Goal: Task Accomplishment & Management: Manage account settings

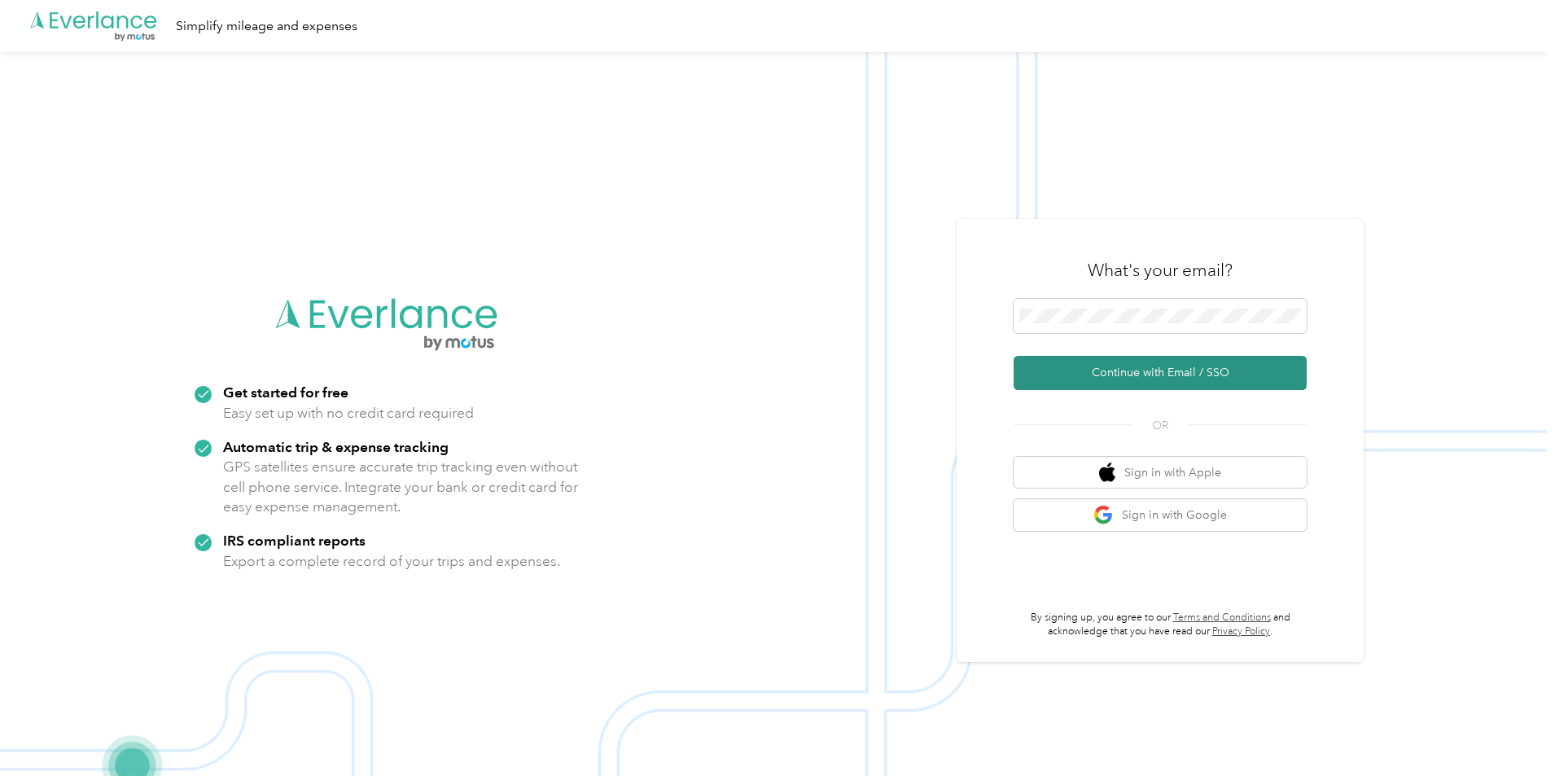
click at [1146, 372] on button "Continue with Email / SSO" at bounding box center [1160, 373] width 293 height 34
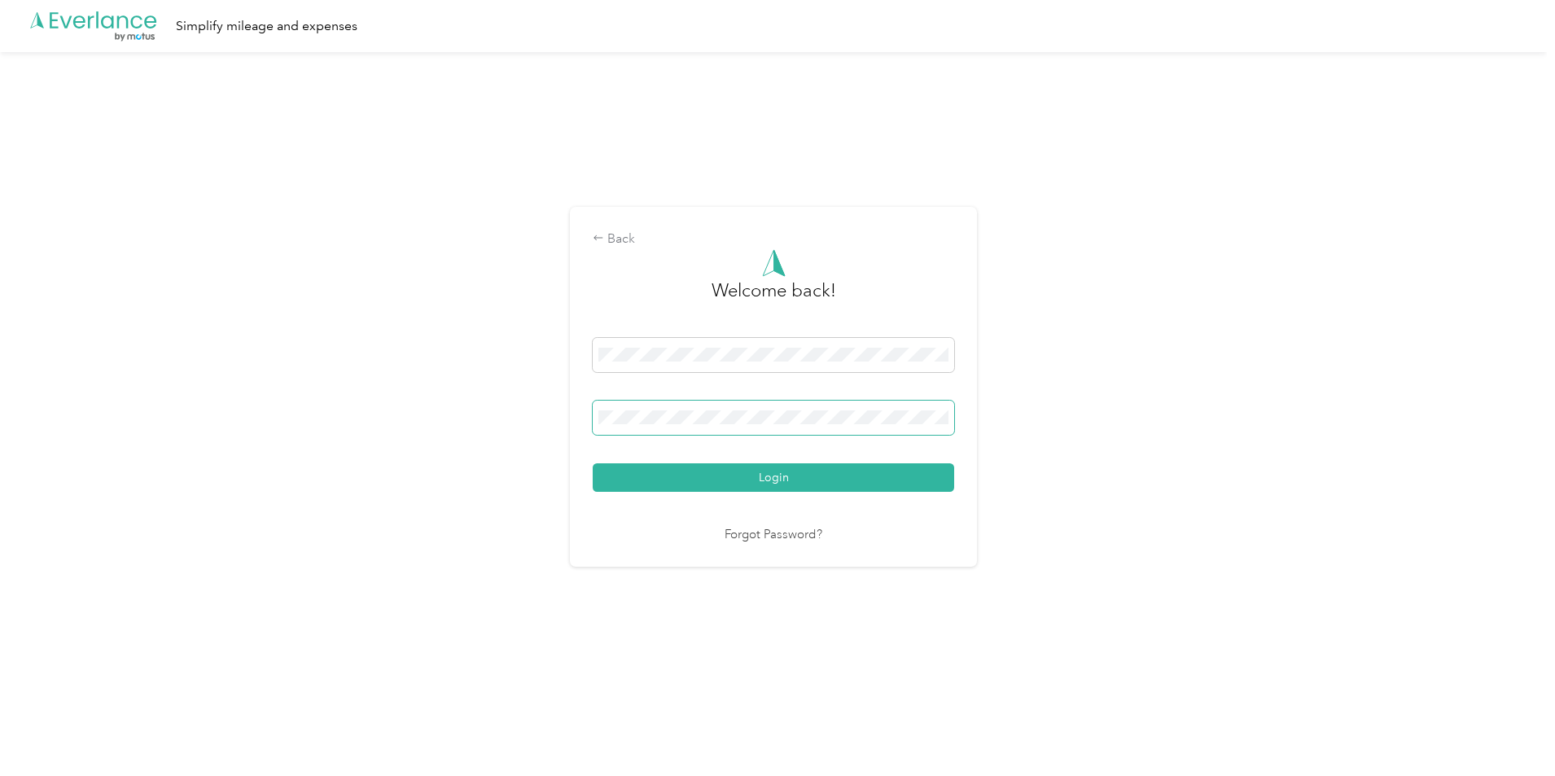
click at [593, 463] on button "Login" at bounding box center [774, 477] width 362 height 28
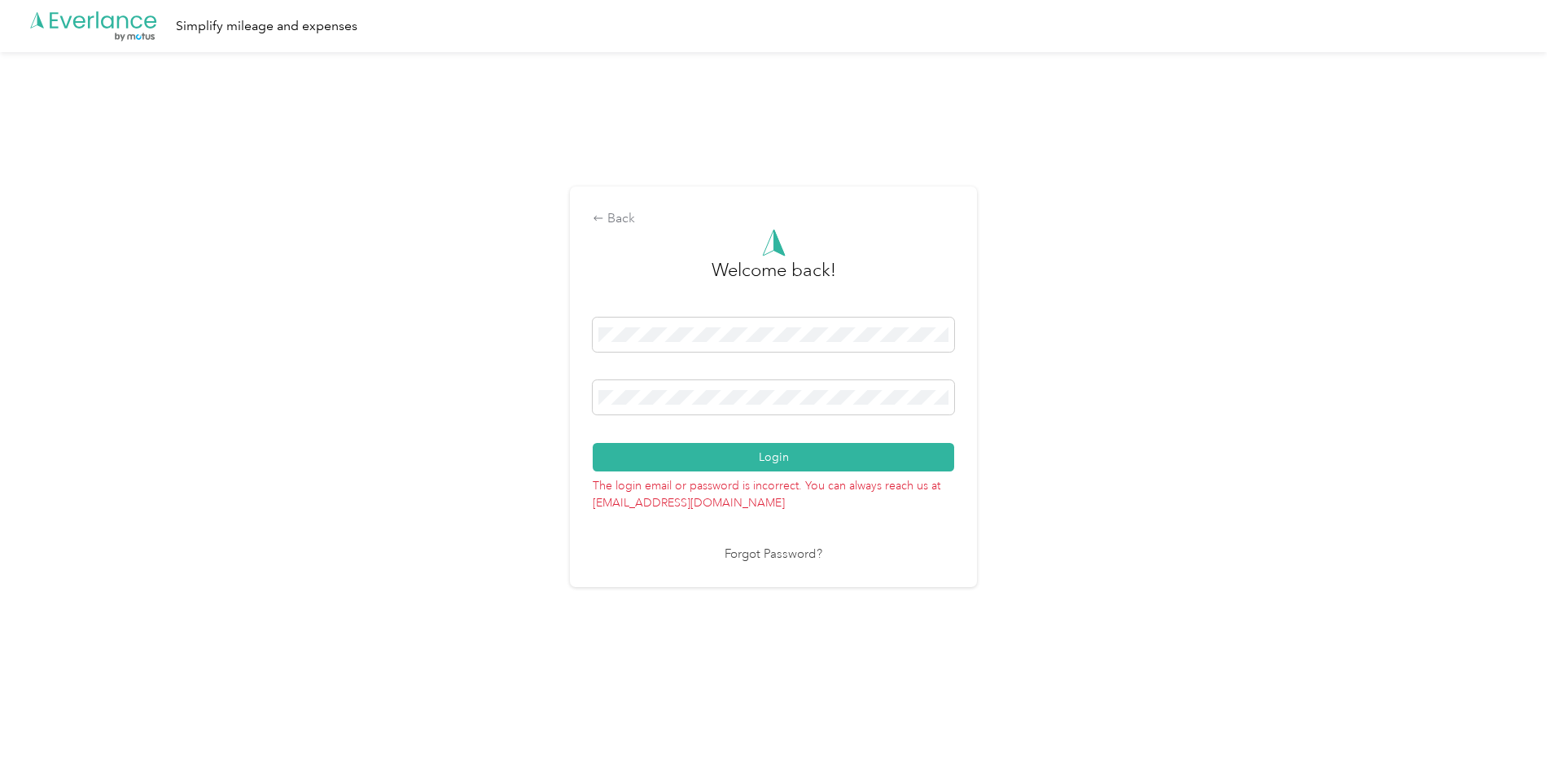
click at [545, 408] on div "Back Welcome back! Login The login email or password is incorrect. You can alwa…" at bounding box center [773, 393] width 1547 height 683
click at [593, 443] on button "Login" at bounding box center [774, 457] width 362 height 28
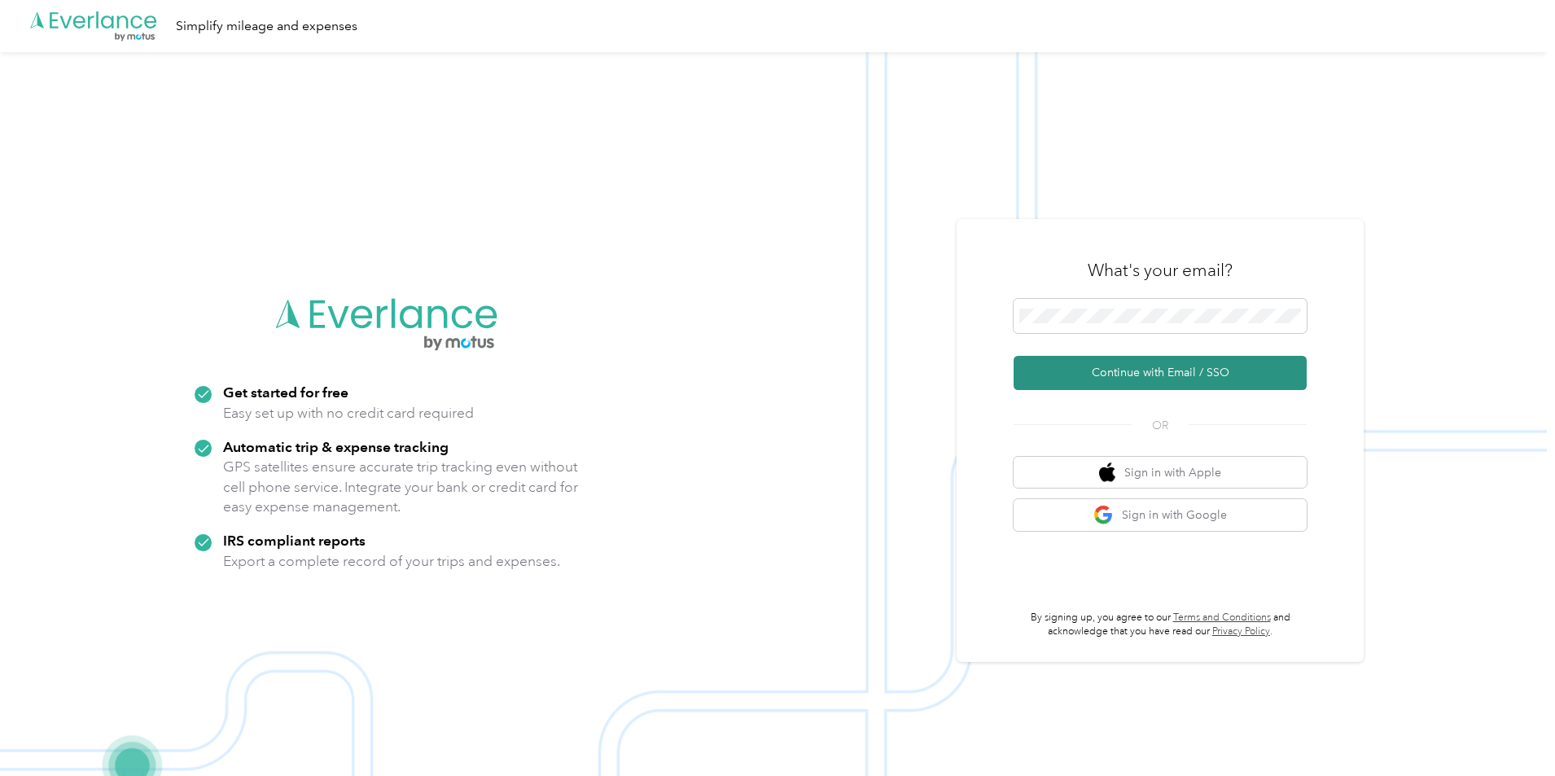
click at [1137, 375] on button "Continue with Email / SSO" at bounding box center [1160, 373] width 293 height 34
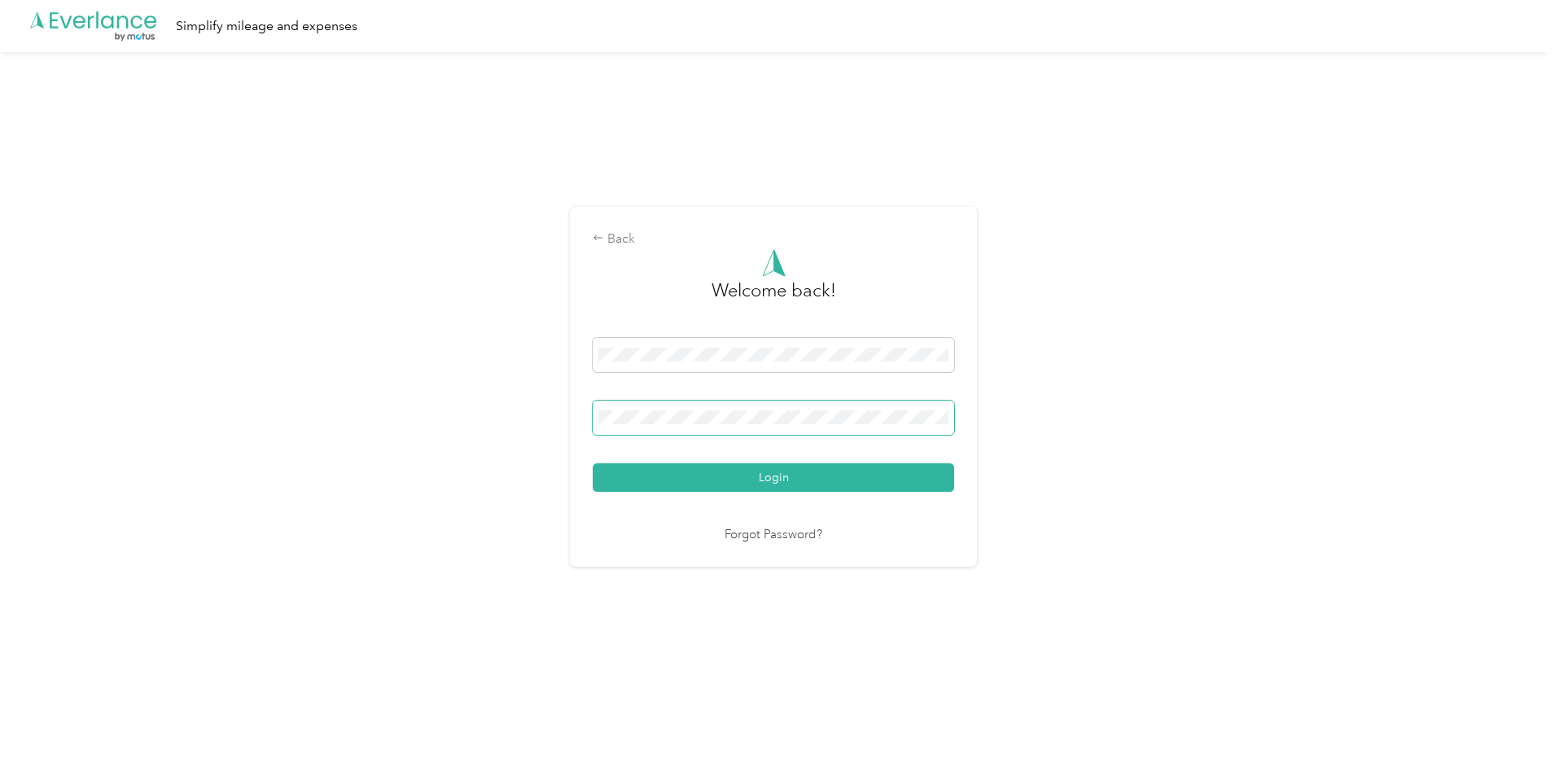
click at [704, 407] on span at bounding box center [774, 418] width 362 height 34
click at [712, 484] on button "Login" at bounding box center [774, 477] width 362 height 28
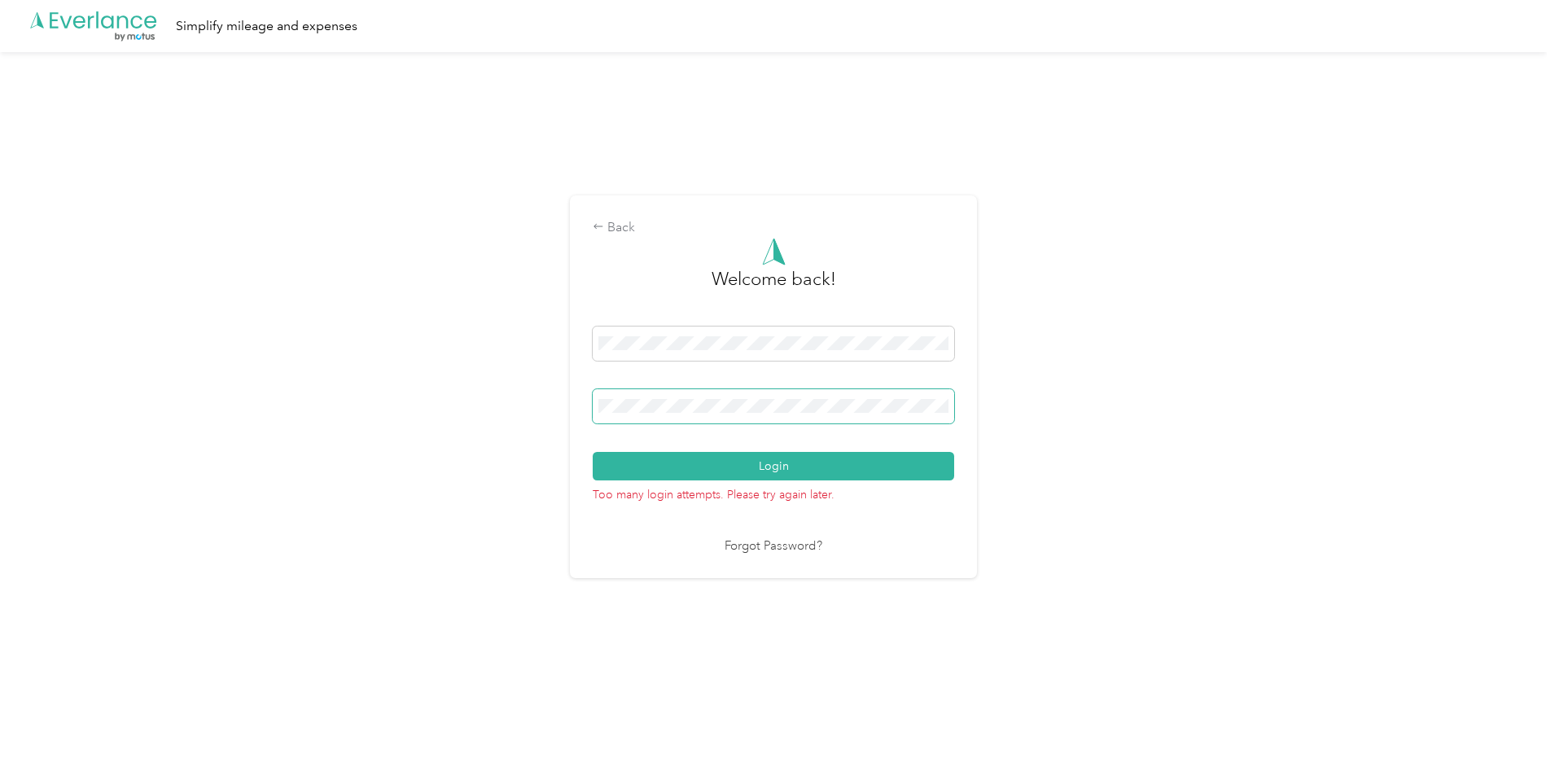
click at [572, 410] on div "Back Welcome back! Login Too many login attempts. Please try again later. Forgo…" at bounding box center [773, 393] width 1547 height 683
click at [593, 452] on button "Login" at bounding box center [774, 466] width 362 height 28
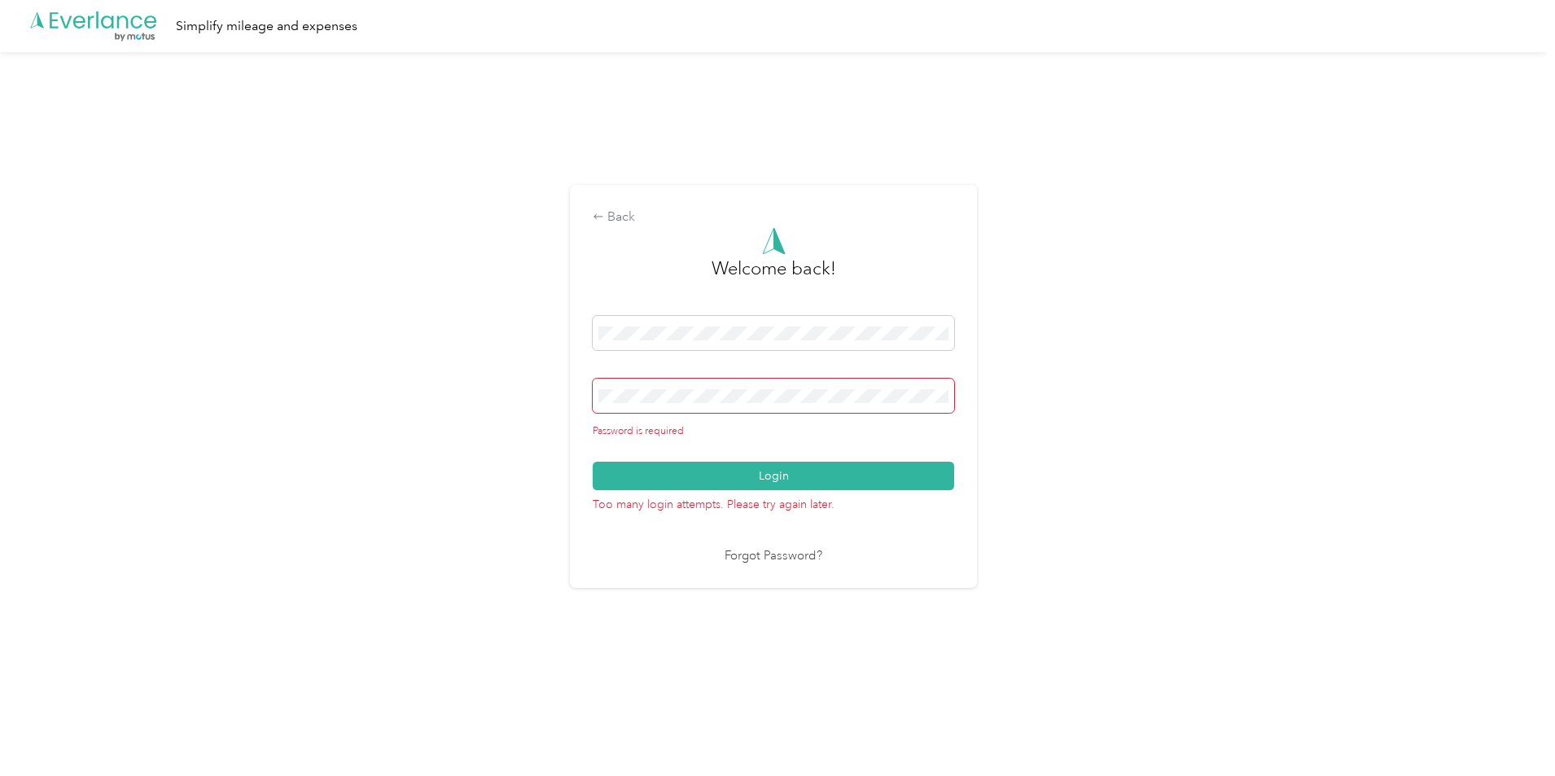
click at [794, 555] on link "Forgot Password?" at bounding box center [774, 556] width 98 height 19
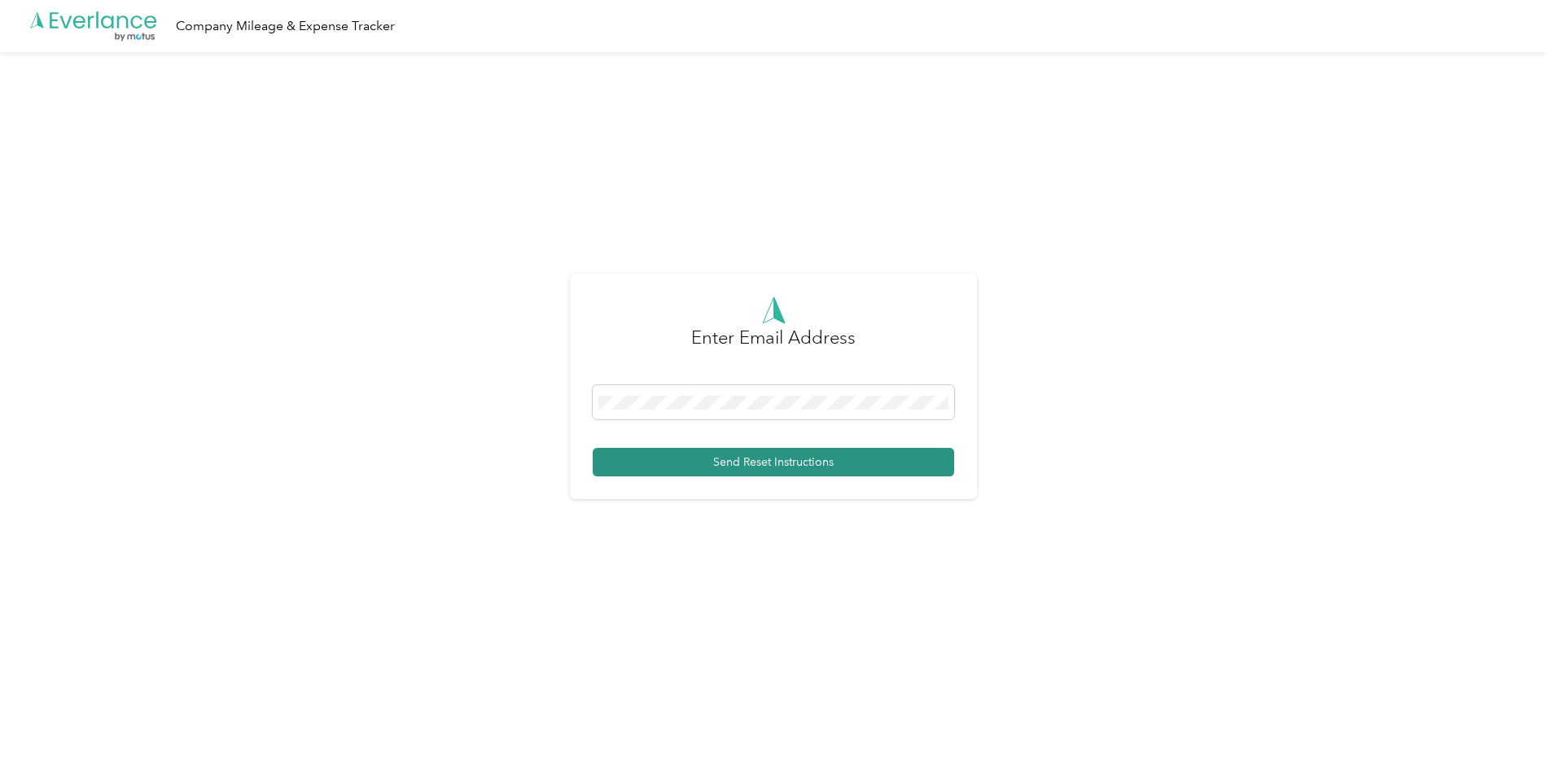
click at [726, 467] on button "Send Reset Instructions" at bounding box center [774, 462] width 362 height 28
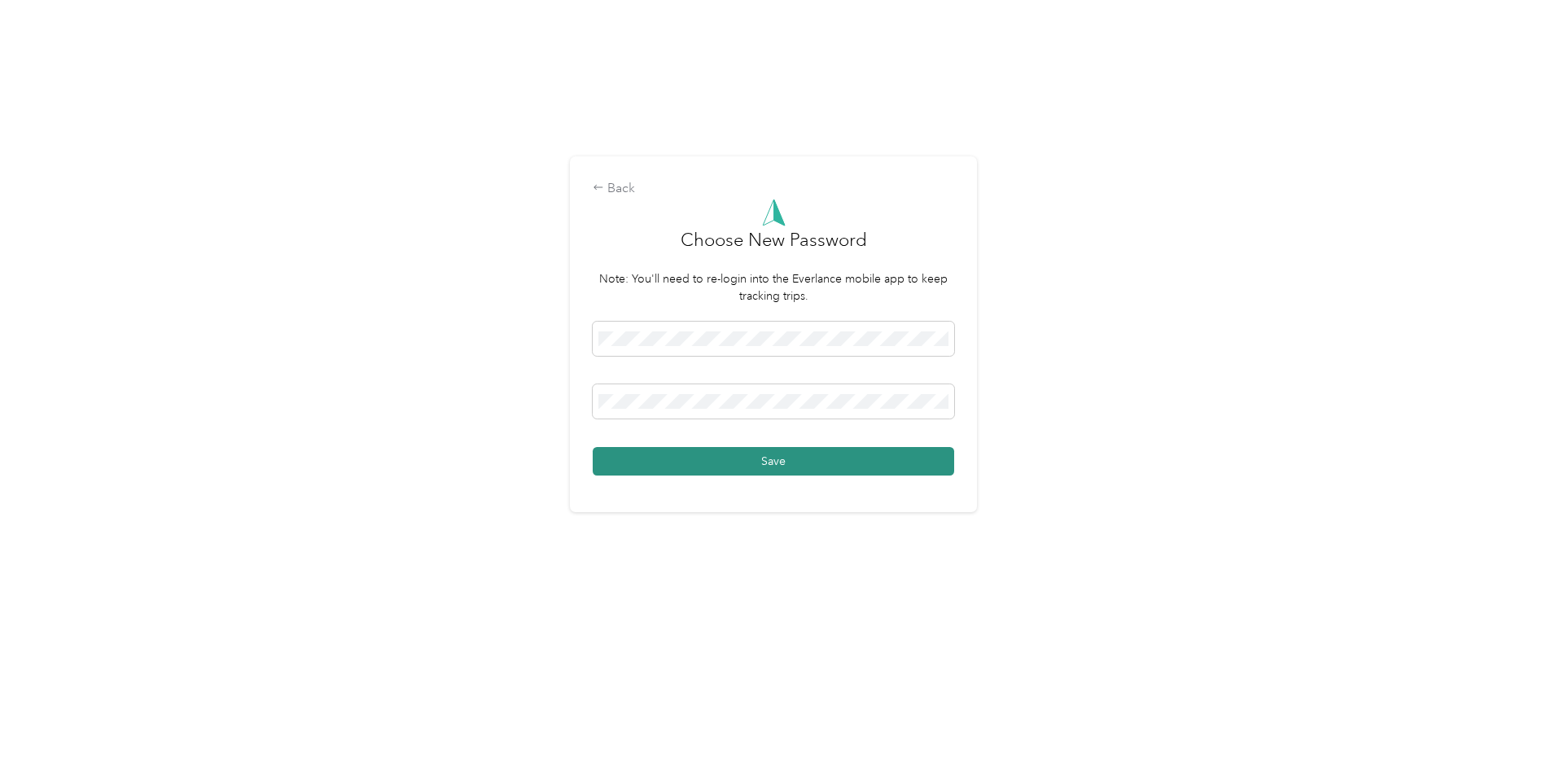
click at [689, 461] on button "Save" at bounding box center [774, 461] width 362 height 28
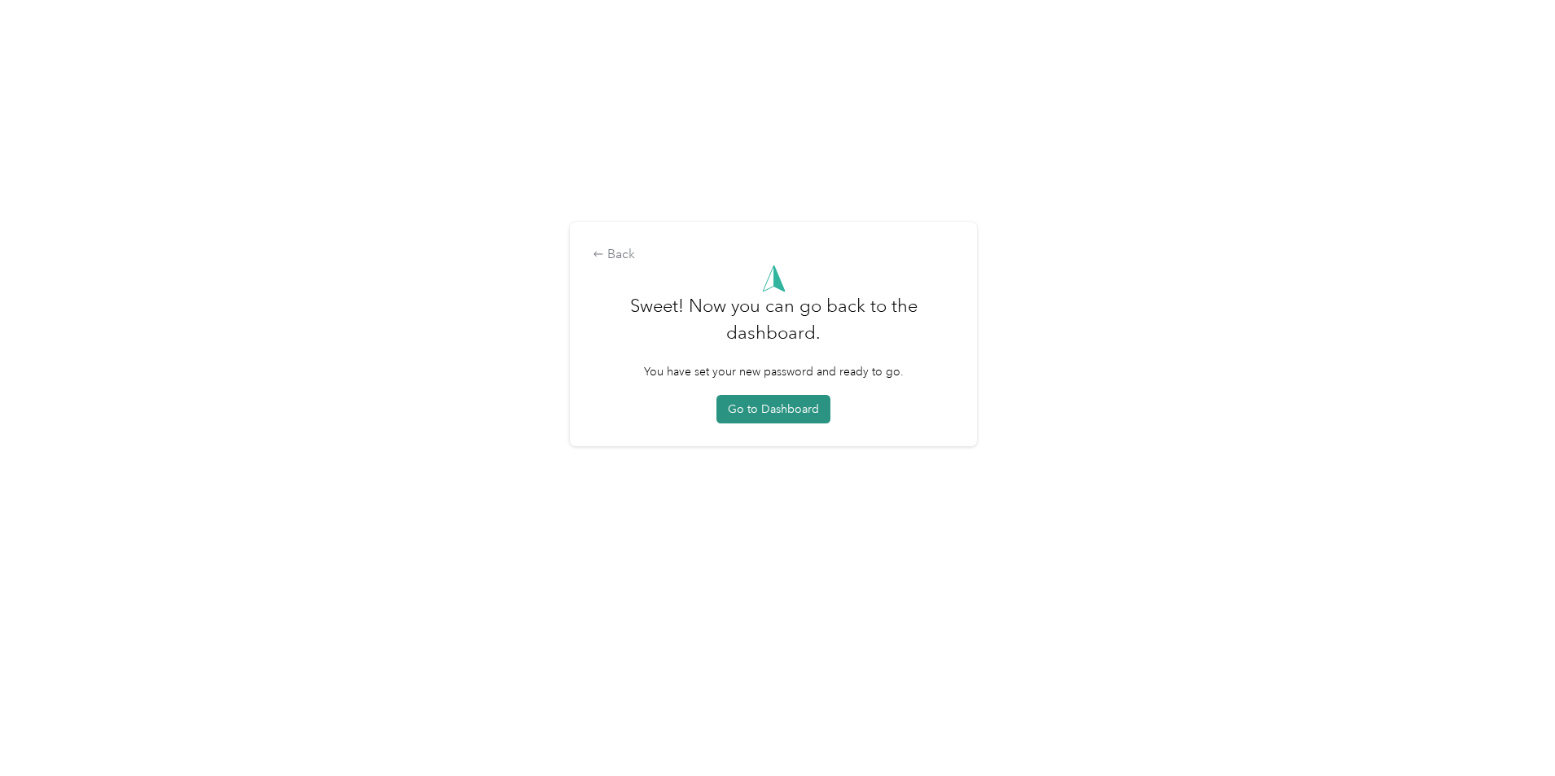
click at [778, 410] on button "Go to Dashboard" at bounding box center [773, 409] width 114 height 28
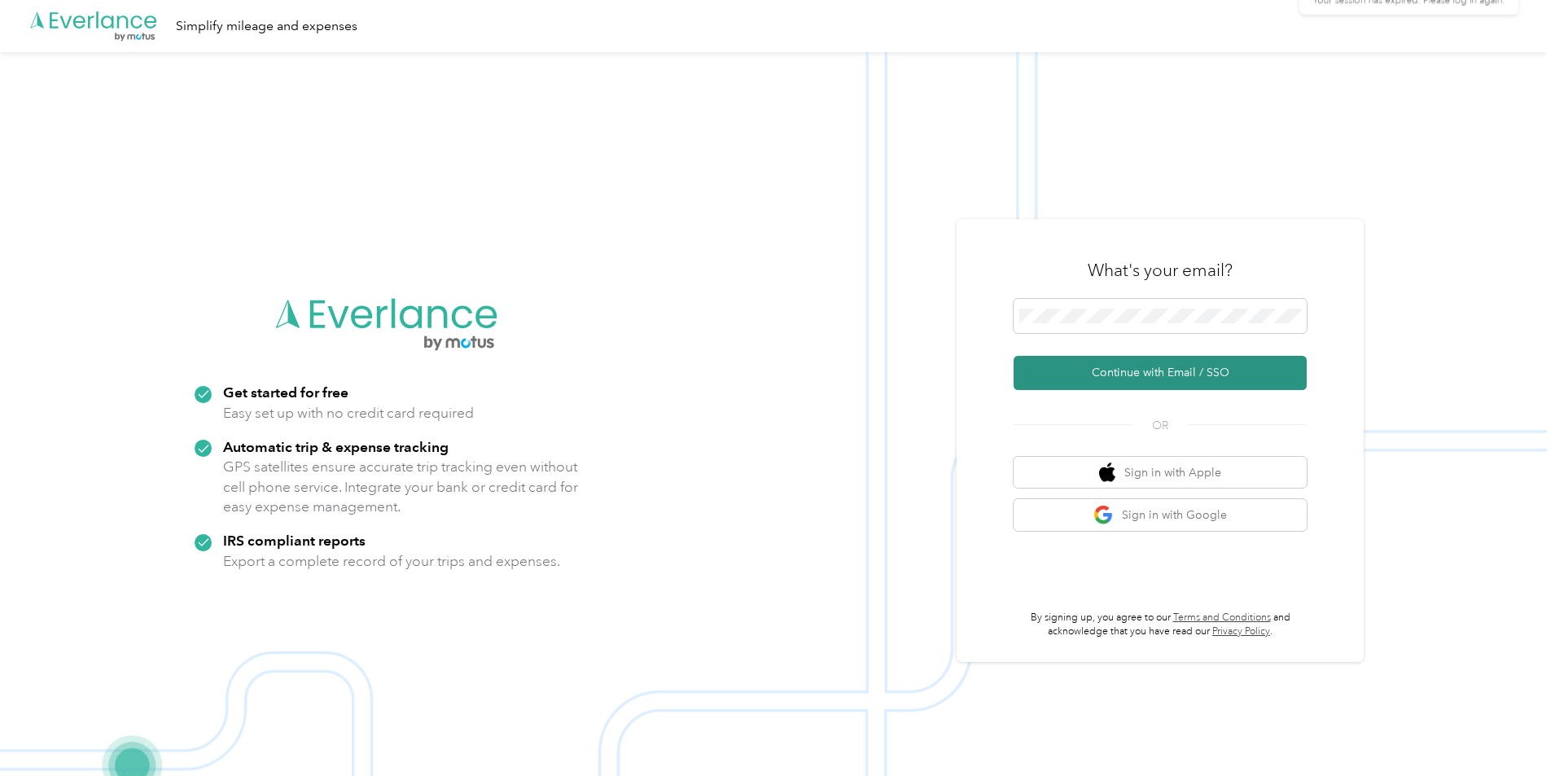
click at [1115, 368] on button "Continue with Email / SSO" at bounding box center [1160, 373] width 293 height 34
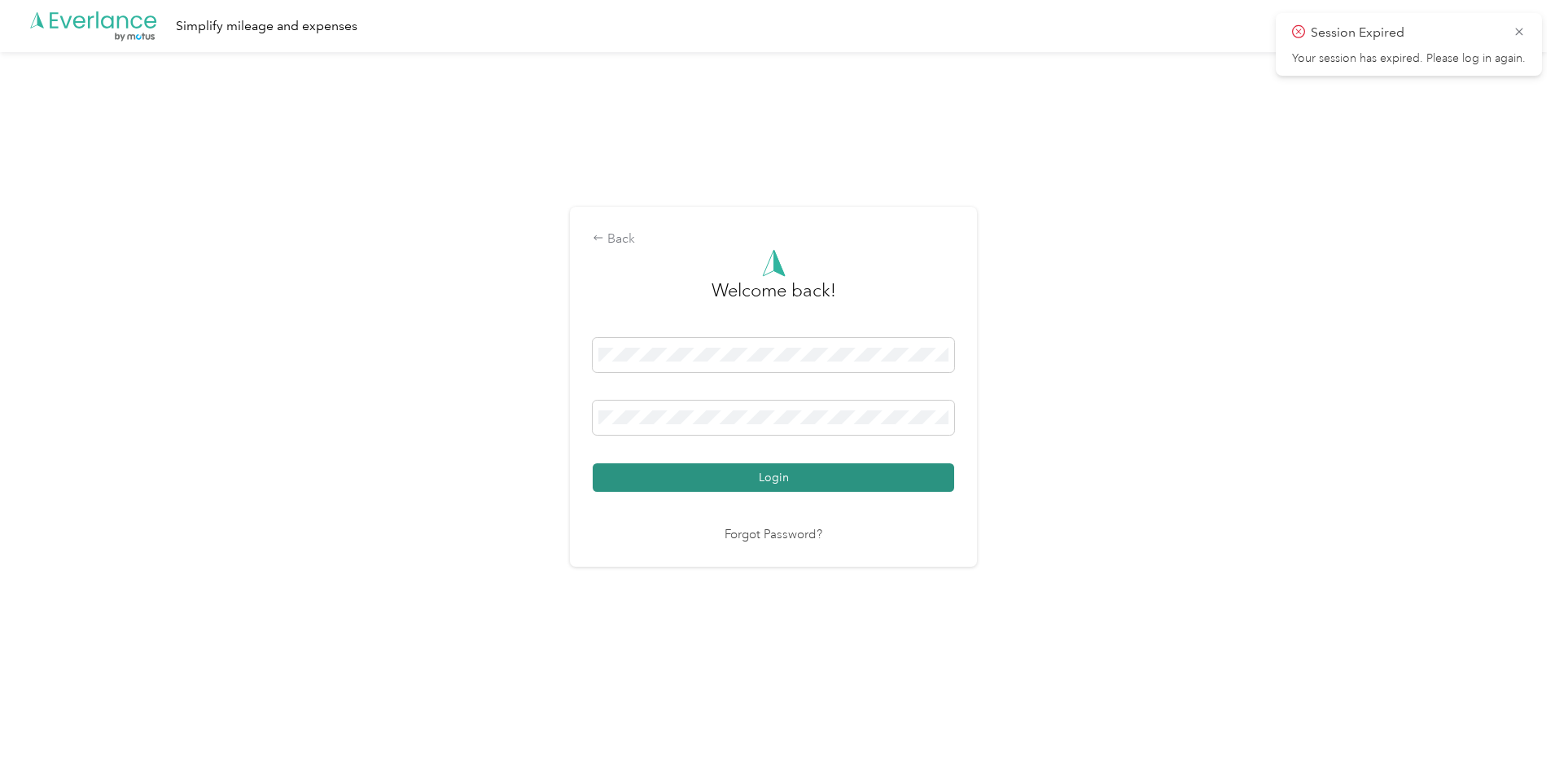
click at [755, 489] on button "Login" at bounding box center [774, 477] width 362 height 28
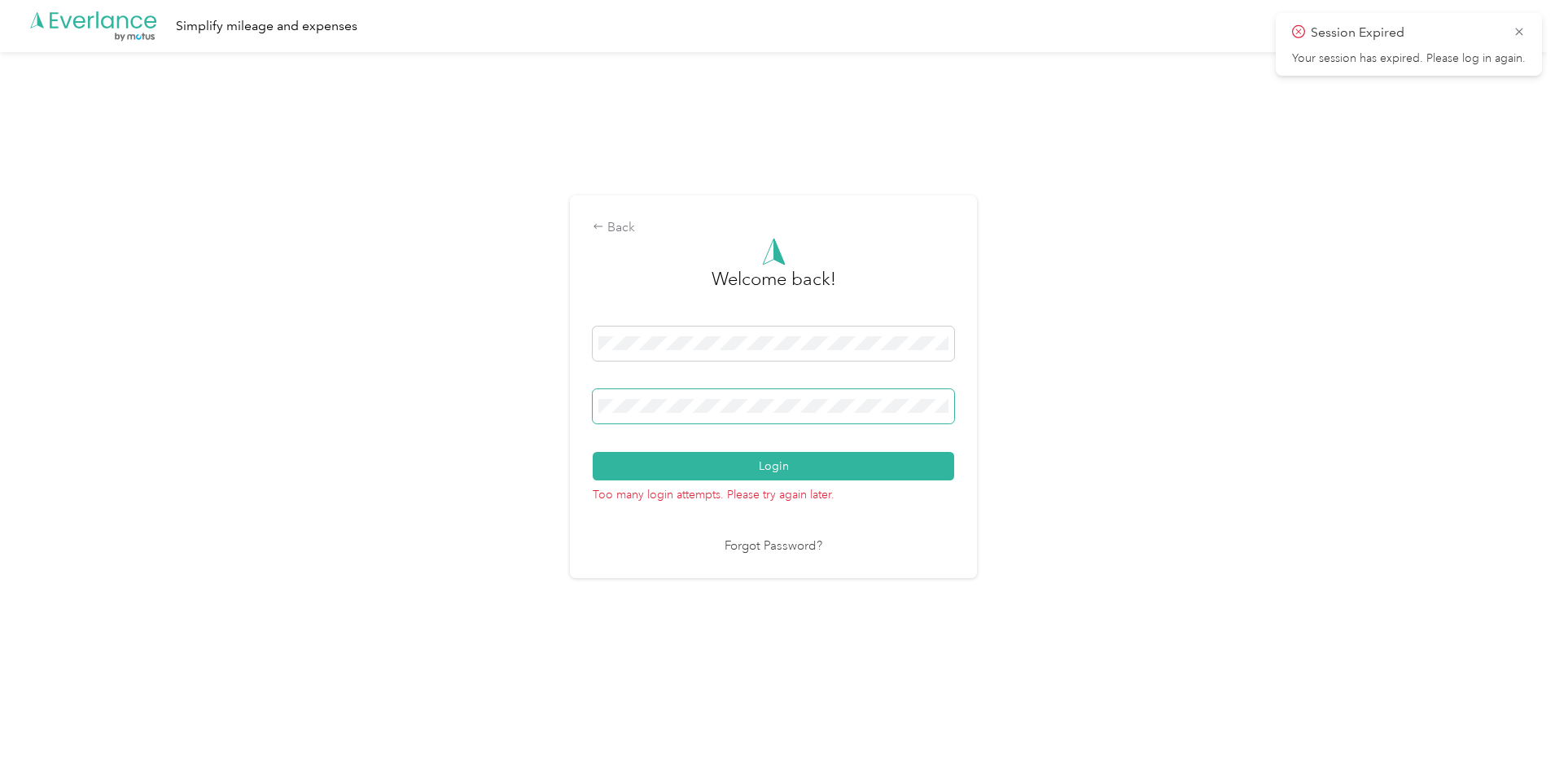
click at [484, 401] on div "Back Welcome back! Login Too many login attempts. Please try again later. Forgo…" at bounding box center [773, 393] width 1547 height 683
click at [613, 460] on button "Login" at bounding box center [774, 466] width 362 height 28
